Goal: Task Accomplishment & Management: Use online tool/utility

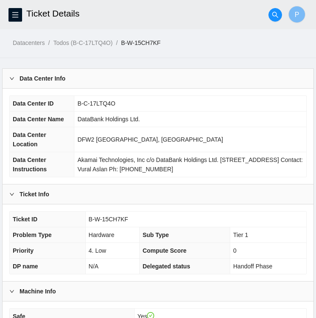
scroll to position [159, 0]
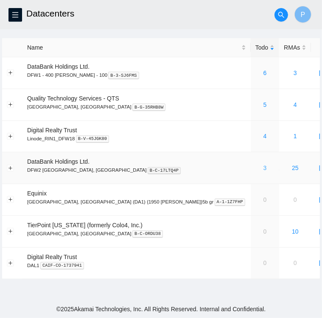
click at [263, 168] on link "3" at bounding box center [264, 168] width 3 height 7
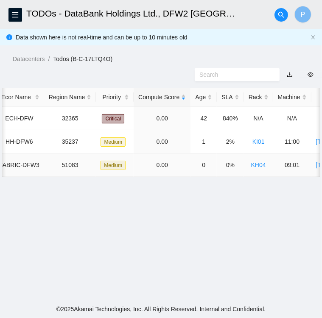
scroll to position [0, 20]
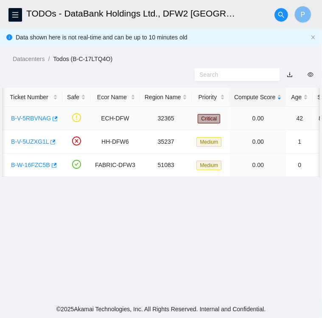
click at [36, 118] on link "B-V-5RBVNAG" at bounding box center [31, 118] width 40 height 7
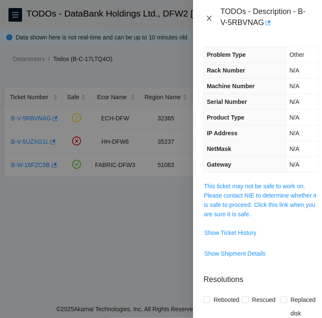
click at [210, 16] on icon "close" at bounding box center [209, 18] width 7 height 7
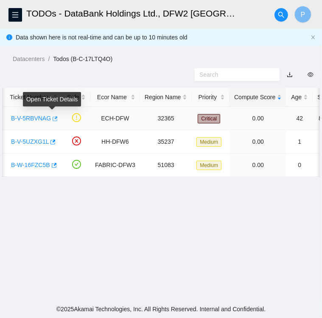
click at [53, 118] on icon "button" at bounding box center [55, 118] width 5 height 5
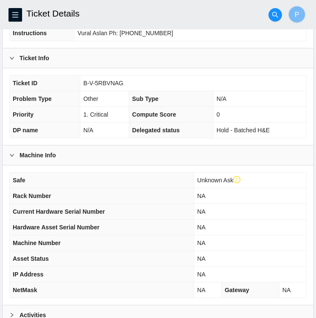
scroll to position [154, 0]
